Goal: Information Seeking & Learning: Learn about a topic

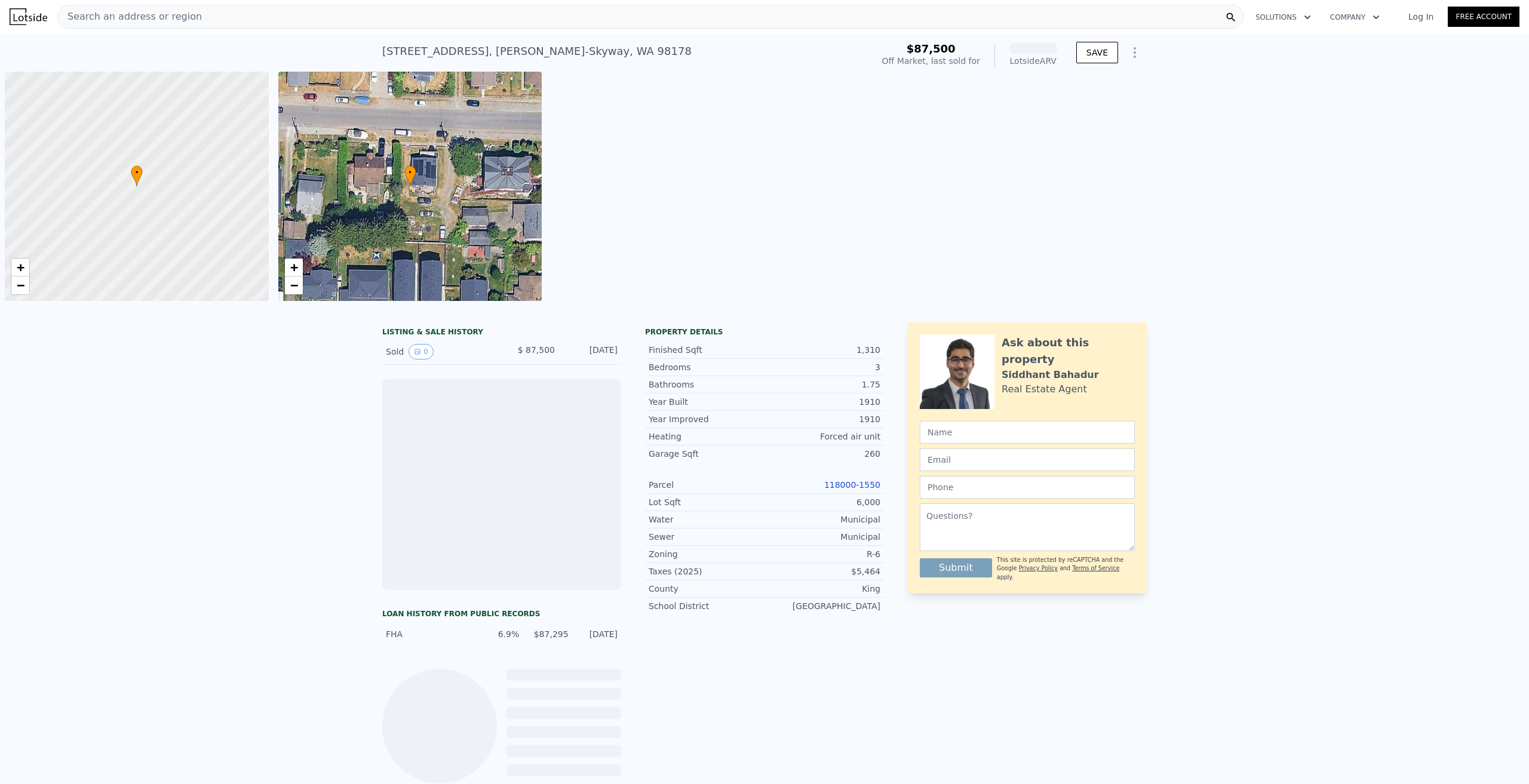
scroll to position [0, 4]
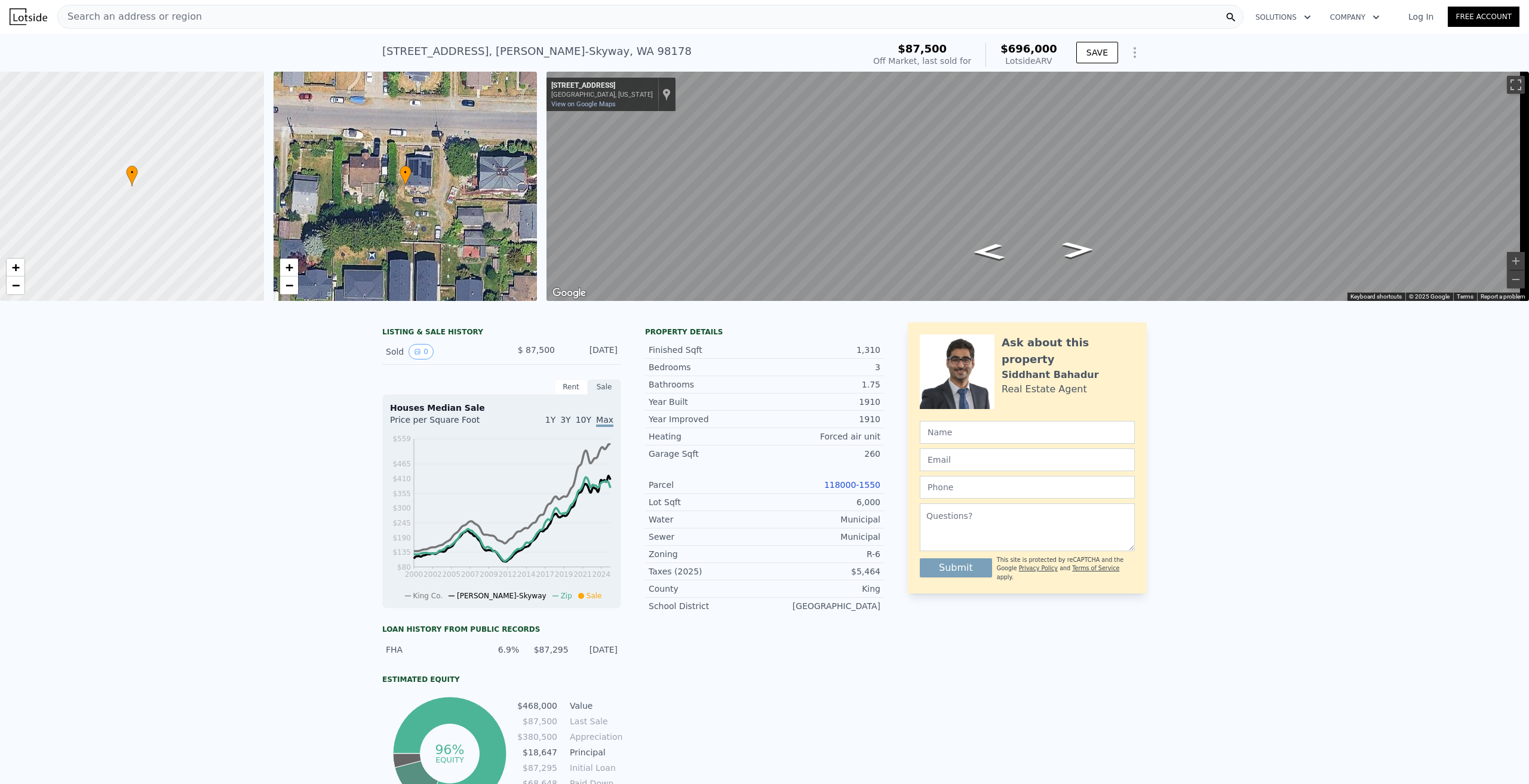
click at [166, 15] on span "Search an address or region" at bounding box center [130, 17] width 144 height 14
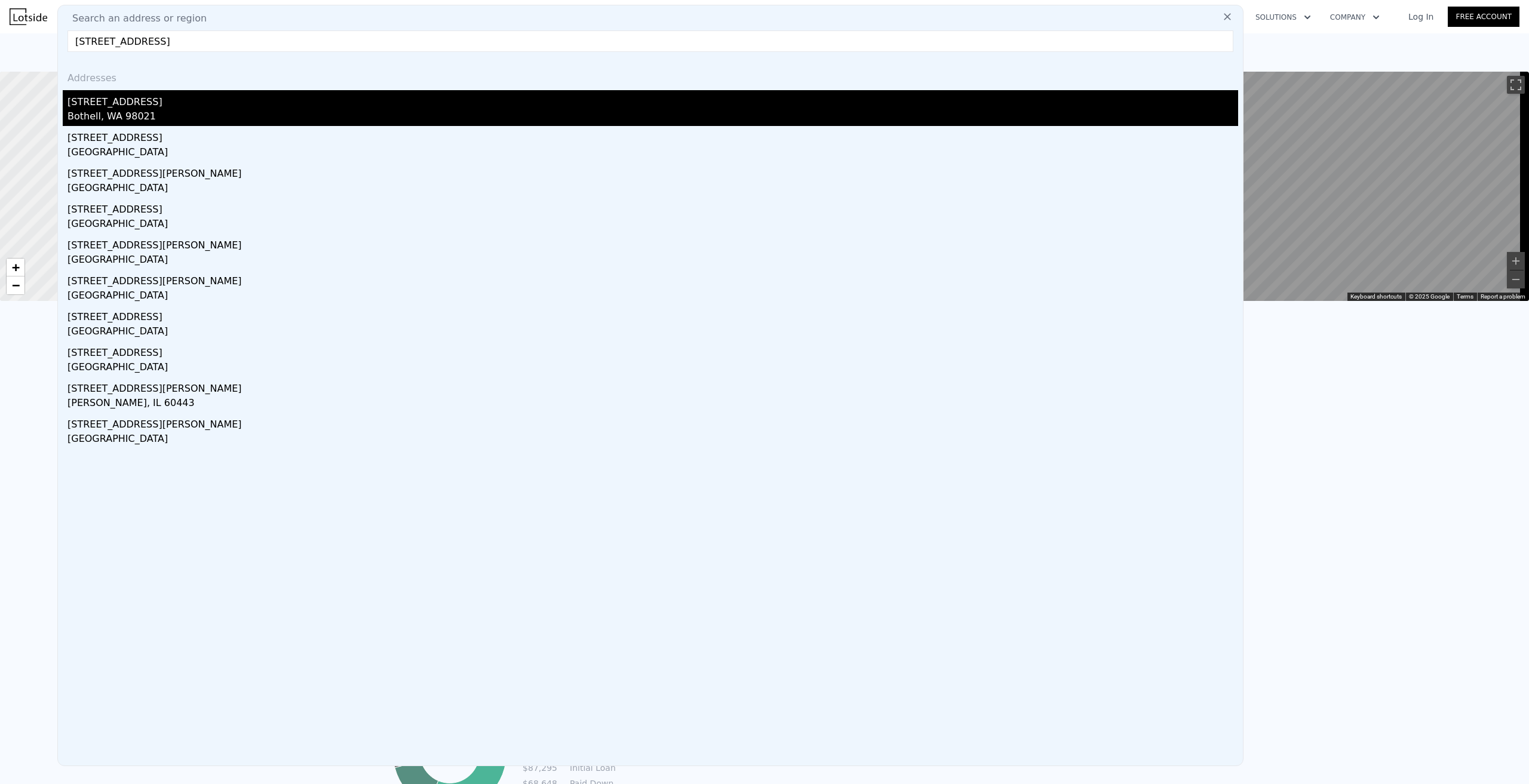
type input "[STREET_ADDRESS]"
click at [114, 112] on div "Bothell, WA 98021" at bounding box center [653, 117] width 1171 height 17
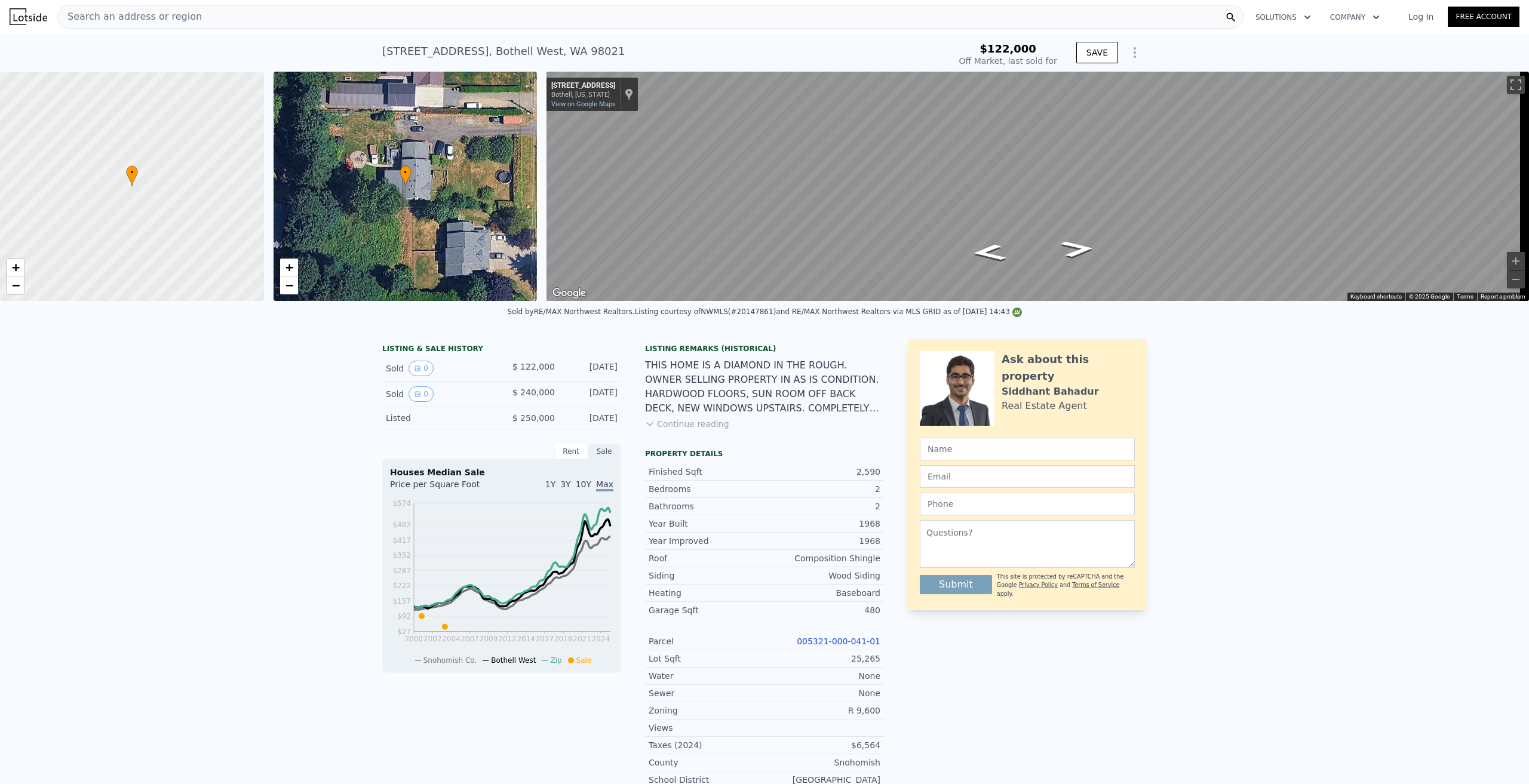
click at [674, 430] on button "Continue reading" at bounding box center [687, 424] width 85 height 12
click at [372, 202] on div "• + −" at bounding box center [405, 187] width 264 height 230
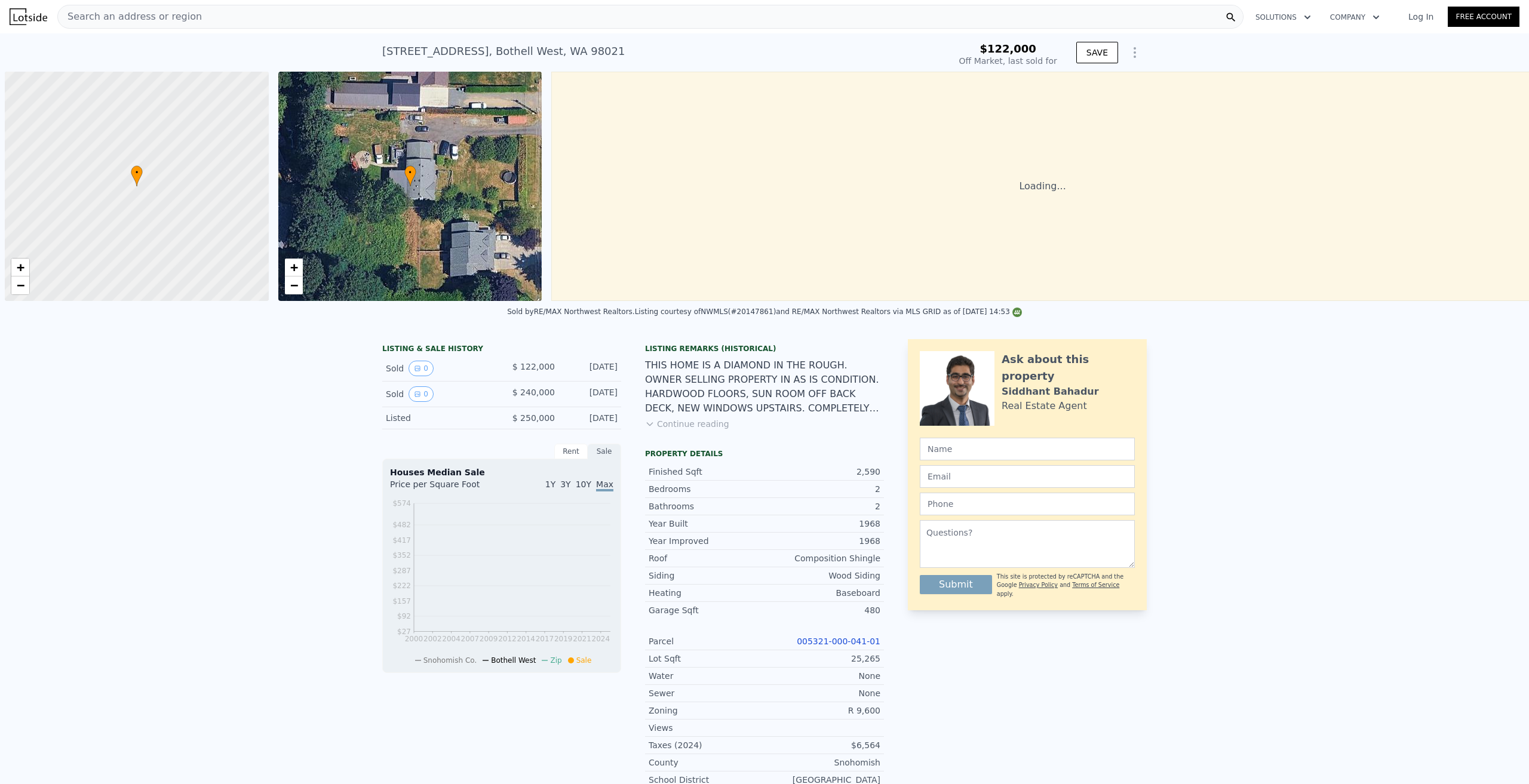
type input "-$ 264,112"
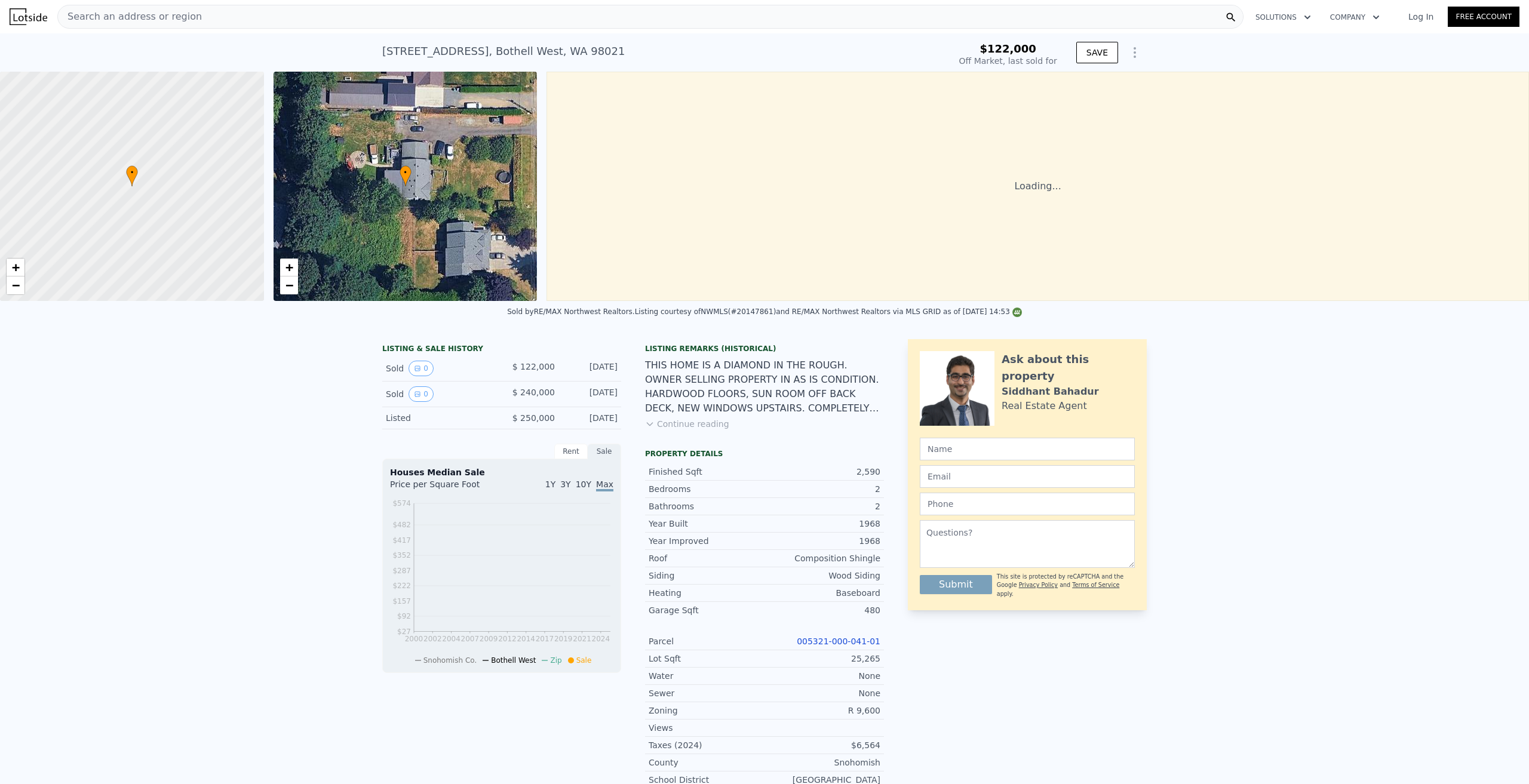
drag, startPoint x: 590, startPoint y: 57, endPoint x: 449, endPoint y: 53, distance: 141.1
click at [418, 53] on div "[STREET_ADDRESS] Sold [DATE] for $122k" at bounding box center [664, 55] width 562 height 34
